Goal: Information Seeking & Learning: Learn about a topic

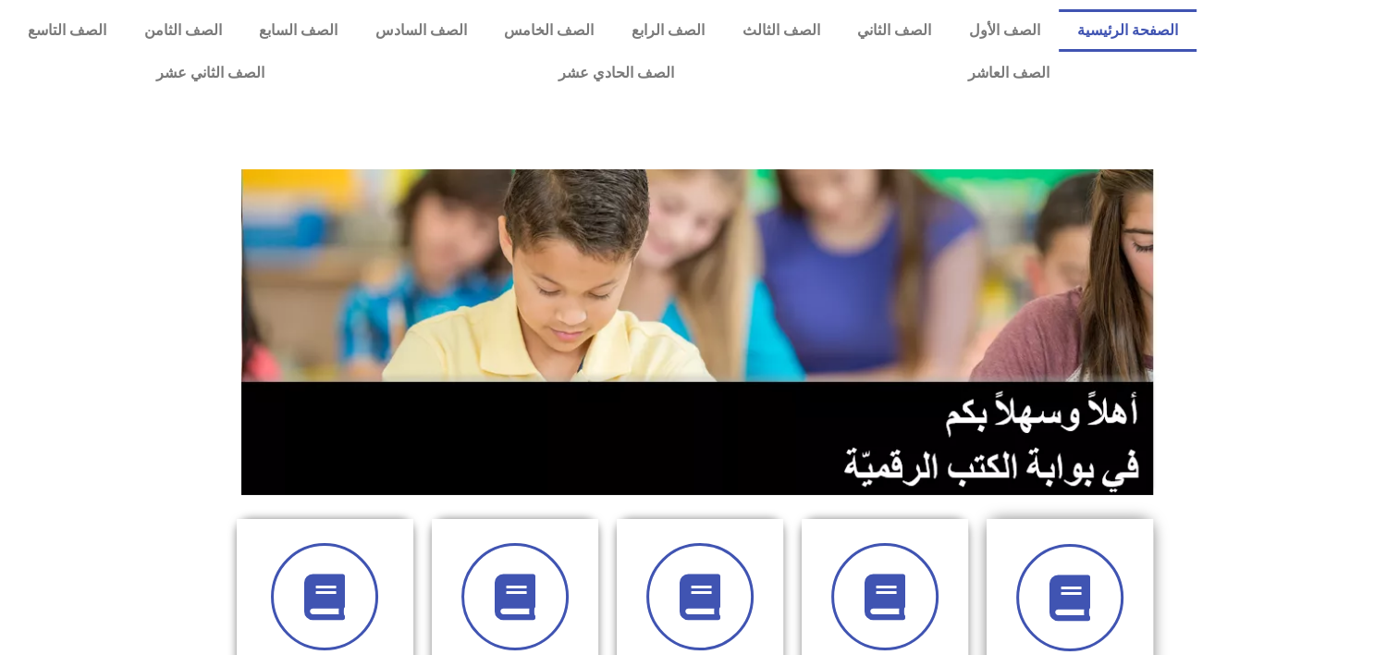
click at [442, 153] on div "الصف الأول" at bounding box center [1069, 656] width 166 height 275
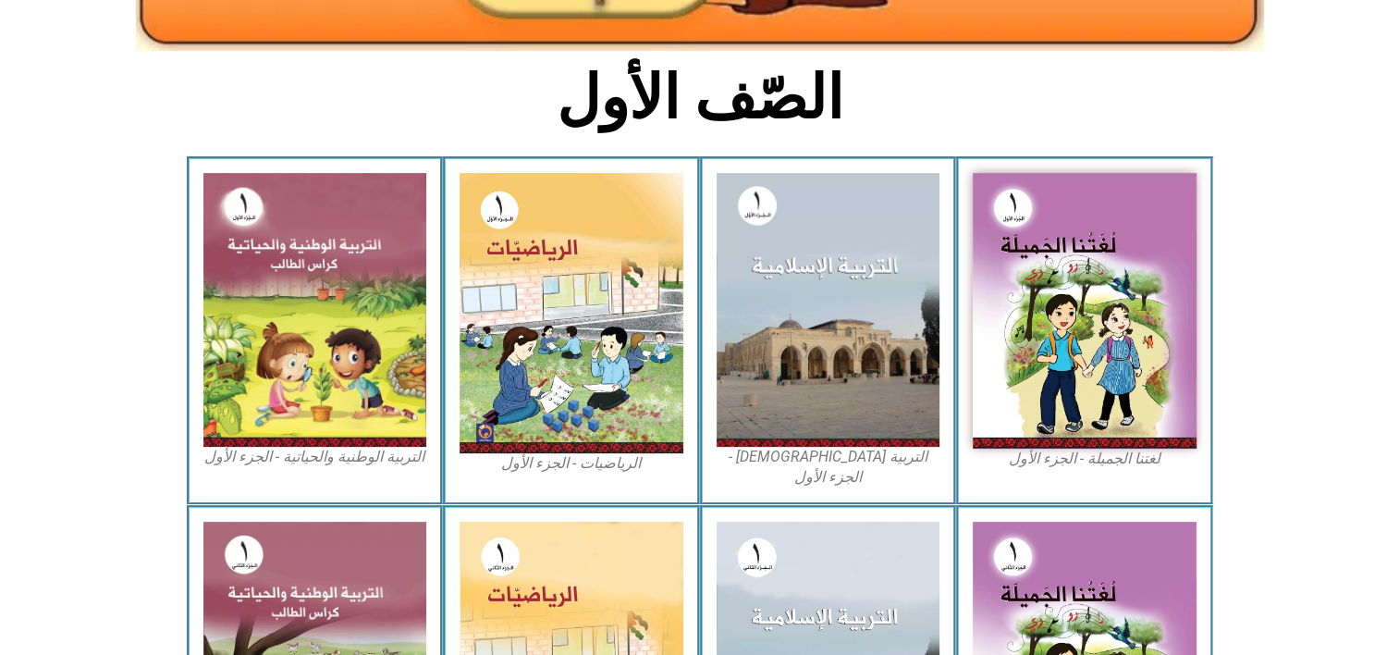
scroll to position [381, 0]
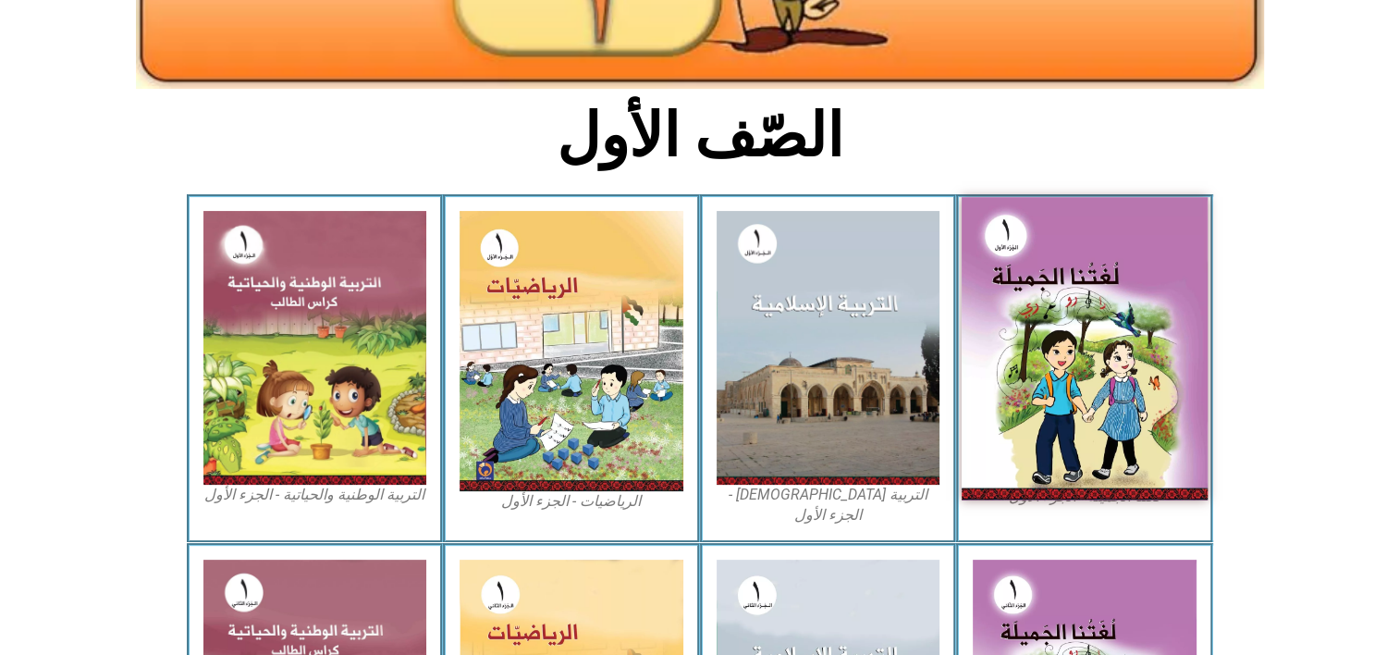
click at [997, 250] on img at bounding box center [1084, 348] width 246 height 303
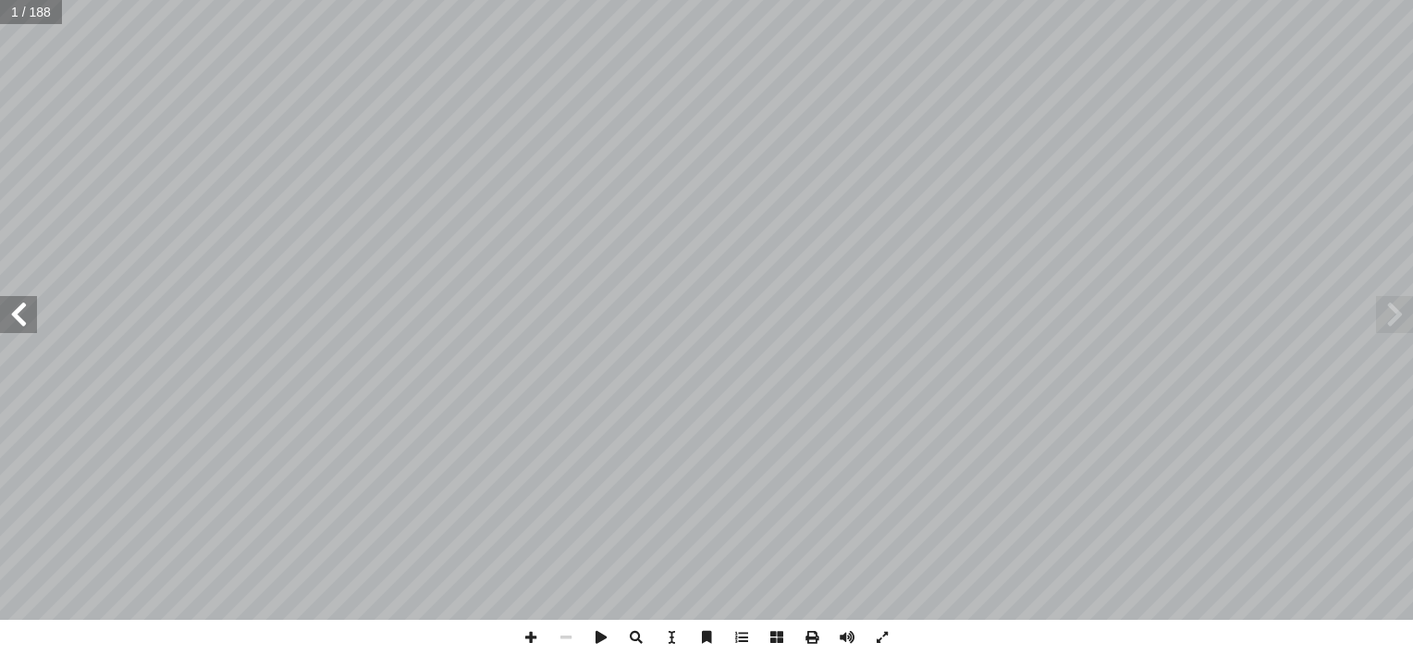
click at [8, 322] on span at bounding box center [18, 314] width 37 height 37
click at [12, 321] on span at bounding box center [18, 314] width 37 height 37
click at [13, 313] on span at bounding box center [18, 314] width 37 height 37
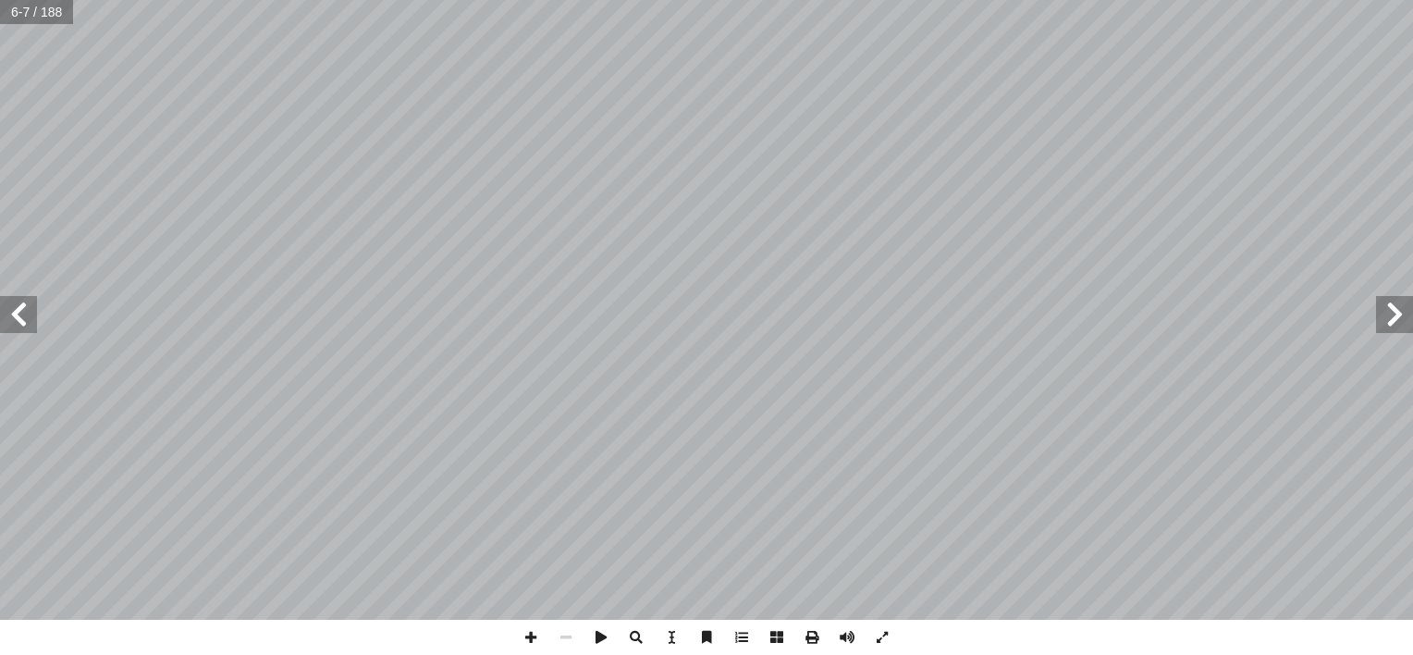
click at [13, 313] on span at bounding box center [18, 314] width 37 height 37
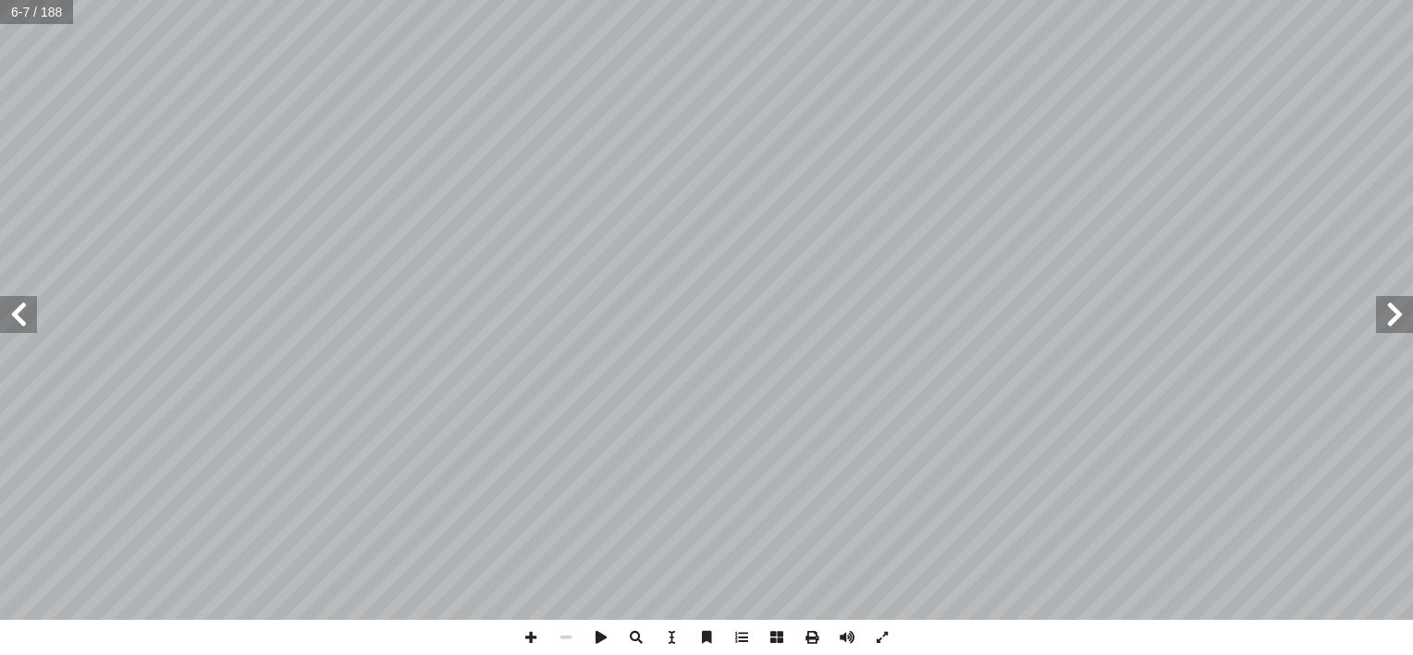
click at [13, 313] on span at bounding box center [18, 314] width 37 height 37
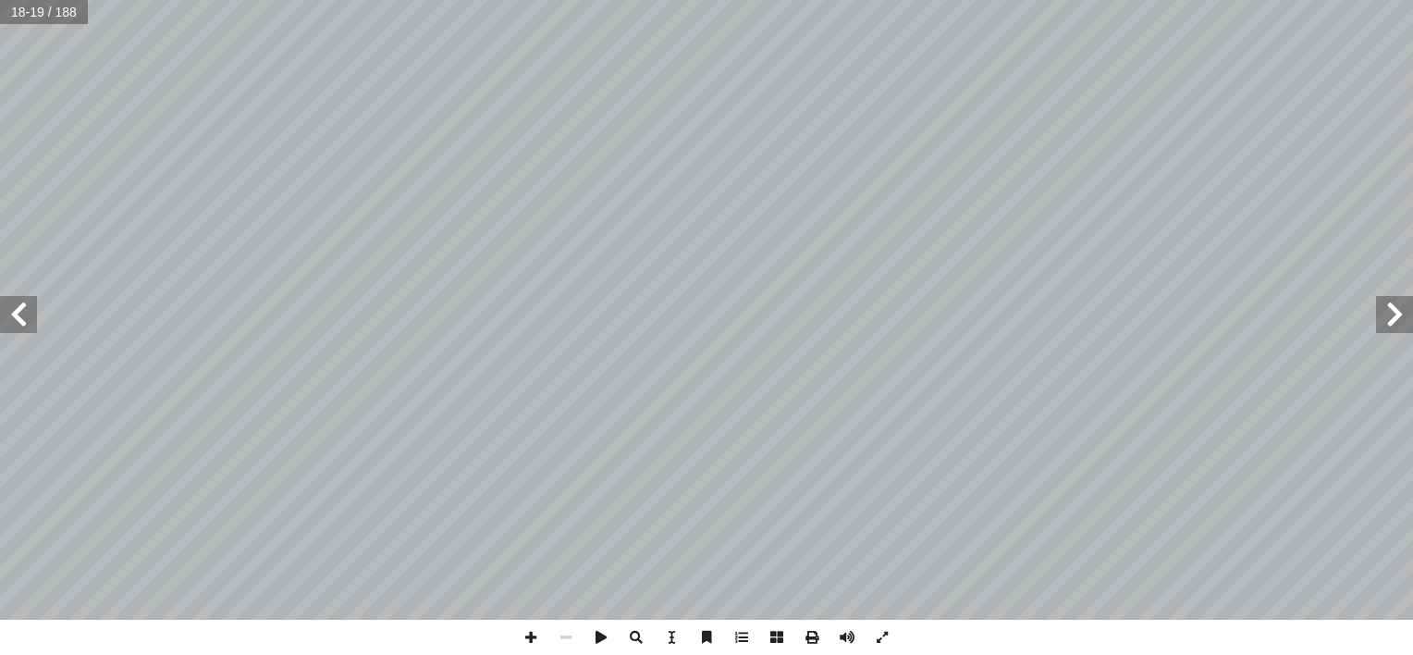
click at [13, 313] on span at bounding box center [18, 314] width 37 height 37
click at [12, 313] on span at bounding box center [18, 314] width 37 height 37
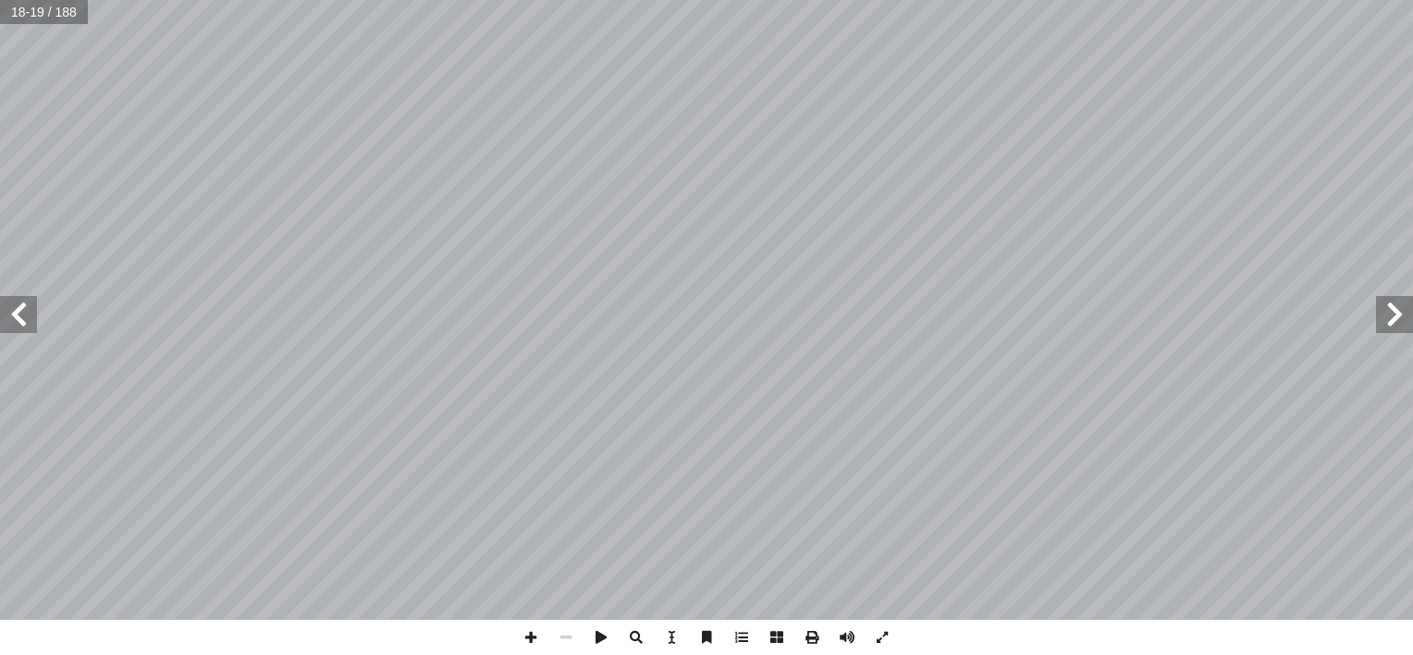
click at [12, 313] on span at bounding box center [18, 314] width 37 height 37
click at [1394, 317] on span at bounding box center [1394, 314] width 37 height 37
click at [1393, 314] on span at bounding box center [1394, 314] width 37 height 37
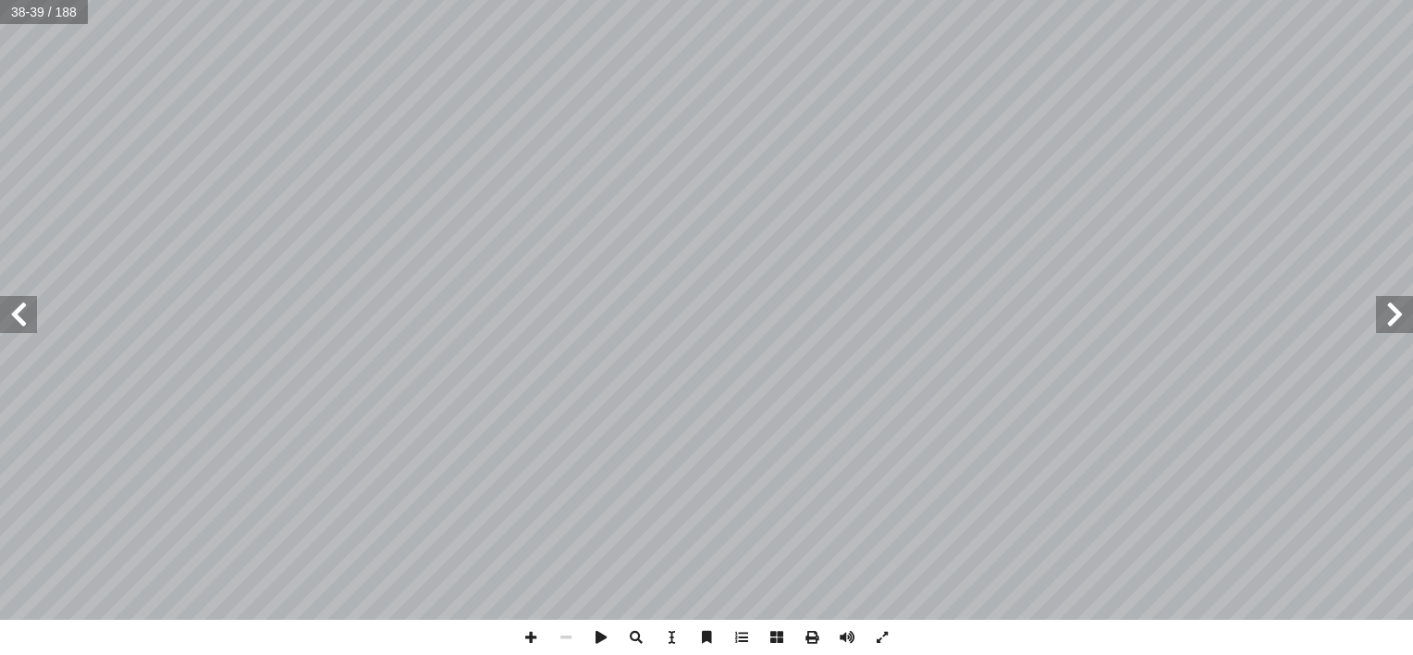
click at [1393, 314] on span at bounding box center [1394, 314] width 37 height 37
click at [1396, 317] on span at bounding box center [1394, 314] width 37 height 37
click at [1394, 316] on span at bounding box center [1394, 314] width 37 height 37
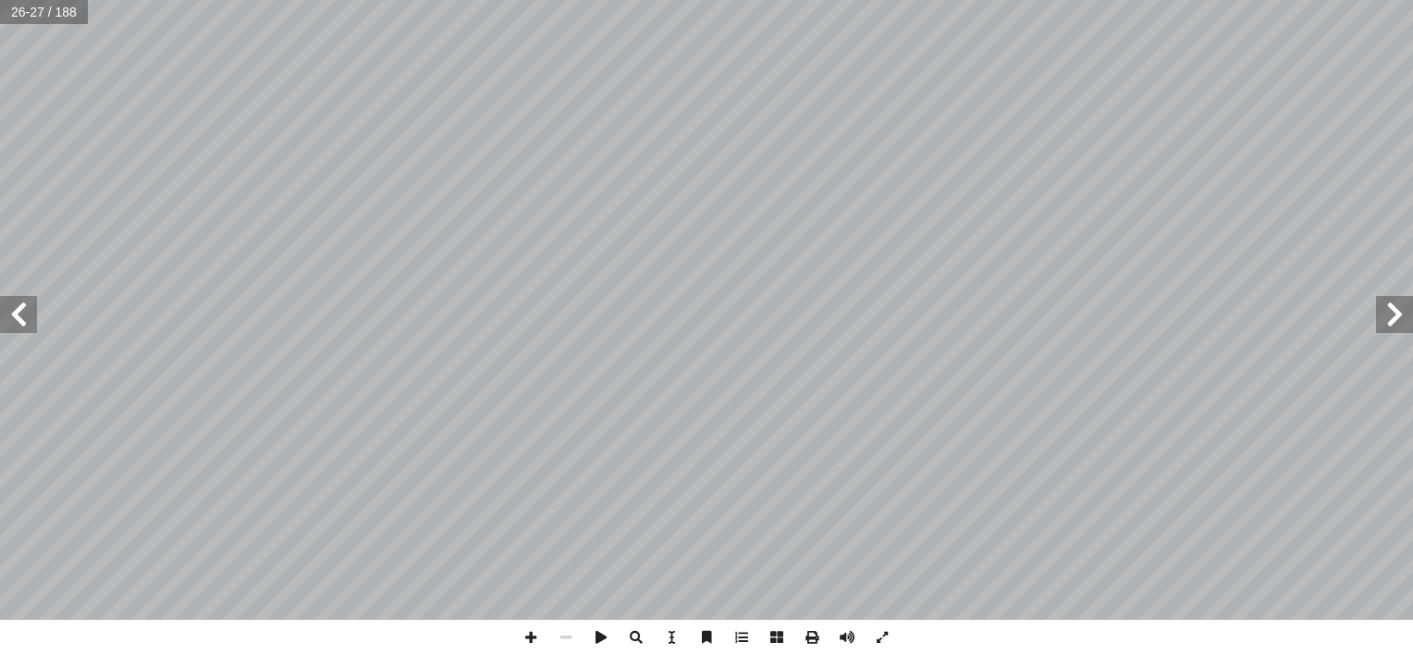
click at [1394, 316] on span at bounding box center [1394, 314] width 37 height 37
click at [0, 168] on html "الصفحة الرئيسية الصف الأول الصف الثاني الصف الثالث الصف الرابع الصف الخامس الصف…" at bounding box center [706, 84] width 1413 height 168
click at [20, 317] on span at bounding box center [18, 314] width 37 height 37
click at [1395, 314] on span at bounding box center [1394, 314] width 37 height 37
click at [1392, 318] on span at bounding box center [1394, 314] width 37 height 37
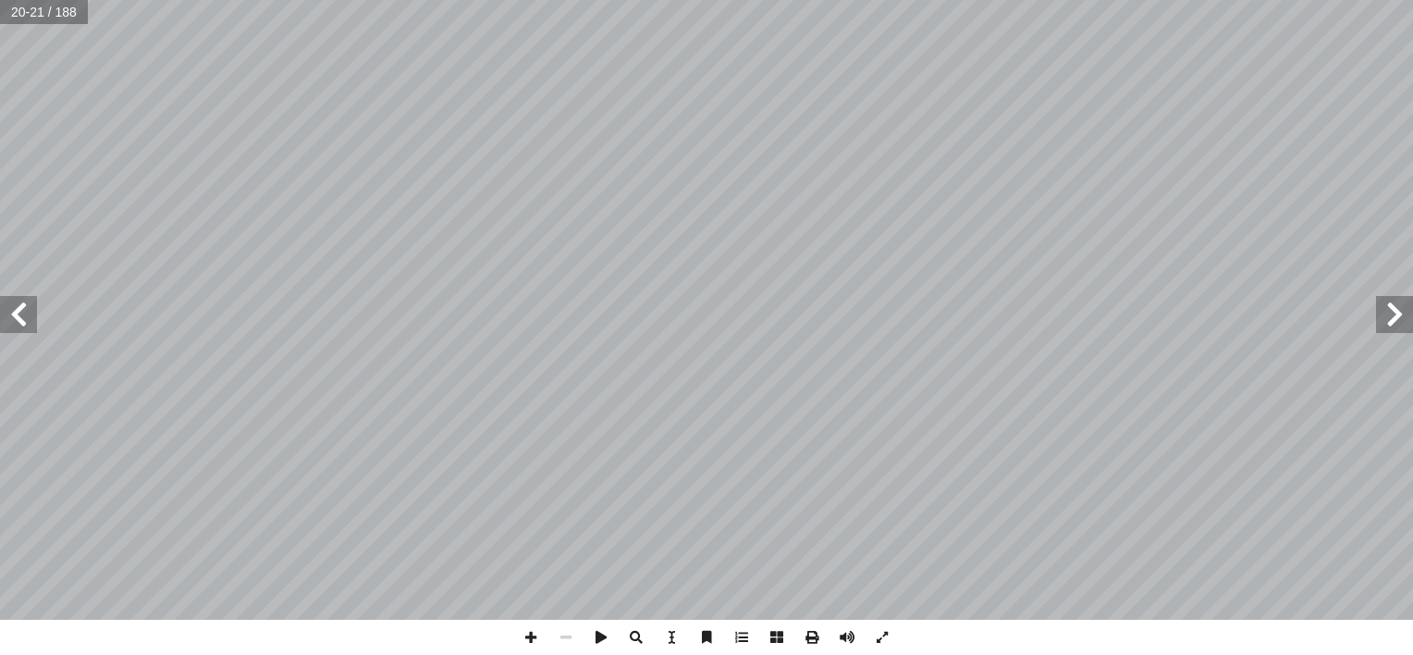
click at [1392, 324] on span at bounding box center [1394, 314] width 37 height 37
click at [1391, 325] on span at bounding box center [1394, 314] width 37 height 37
click at [1390, 325] on span at bounding box center [1394, 314] width 37 height 37
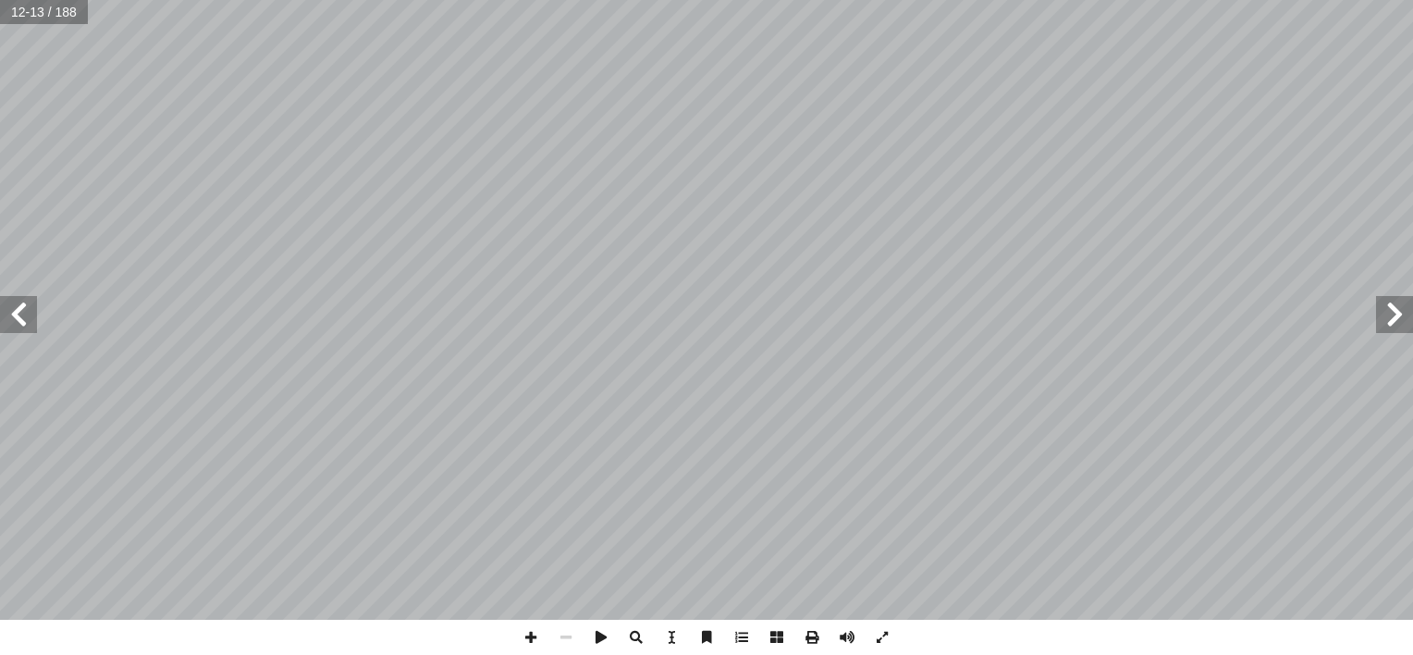
click at [1390, 325] on span at bounding box center [1394, 314] width 37 height 37
click at [1388, 323] on span at bounding box center [1394, 314] width 37 height 37
click at [1387, 326] on span at bounding box center [1394, 314] width 37 height 37
